Goal: Task Accomplishment & Management: Use online tool/utility

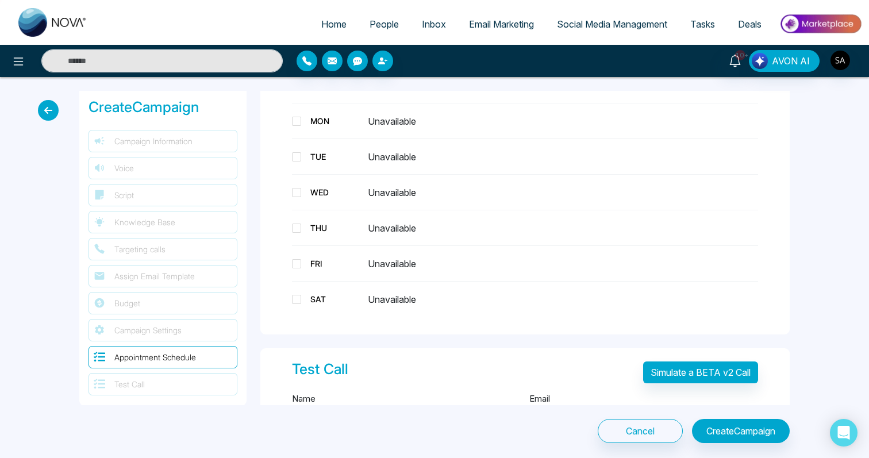
scroll to position [1408, 0]
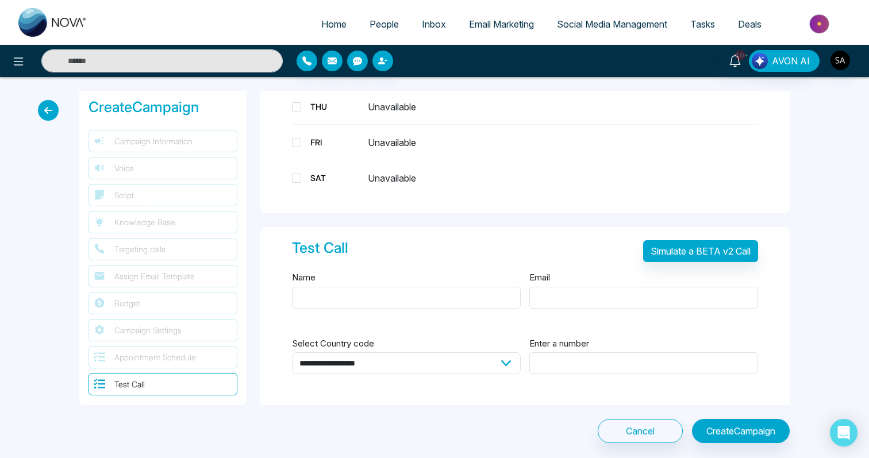
click at [459, 68] on div at bounding box center [398, 61] width 203 height 21
click at [503, 70] on div at bounding box center [398, 61] width 217 height 21
click at [841, 54] on img "button" at bounding box center [841, 61] width 20 height 20
